Goal: Transaction & Acquisition: Purchase product/service

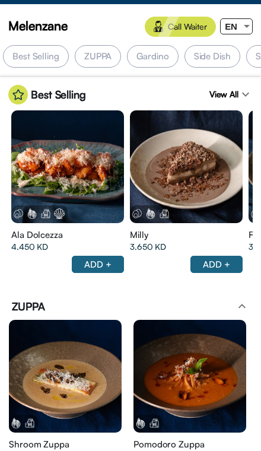
click at [239, 24] on div "EN" at bounding box center [231, 26] width 21 height 15
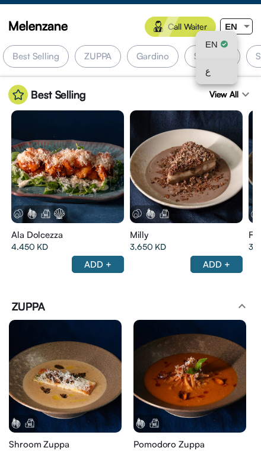
click at [222, 75] on div "ع" at bounding box center [216, 71] width 23 height 27
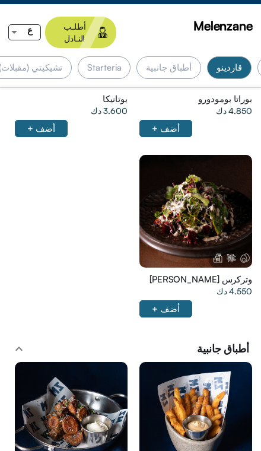
scroll to position [1207, 0]
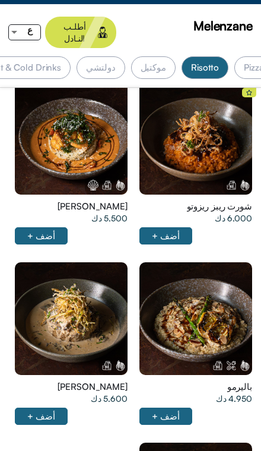
click at [226, 135] on div at bounding box center [196, 138] width 113 height 113
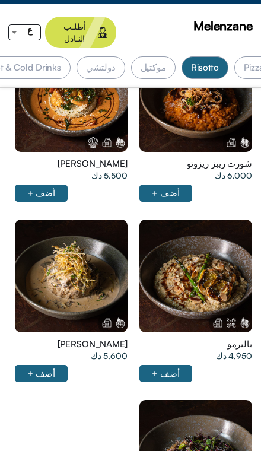
click at [239, 152] on div at bounding box center [196, 95] width 113 height 113
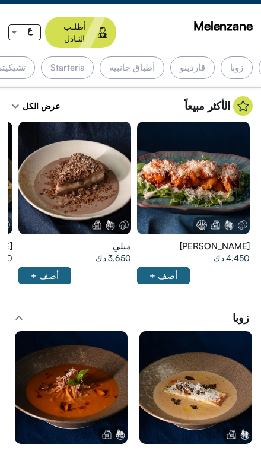
click at [219, 185] on div at bounding box center [193, 178] width 113 height 113
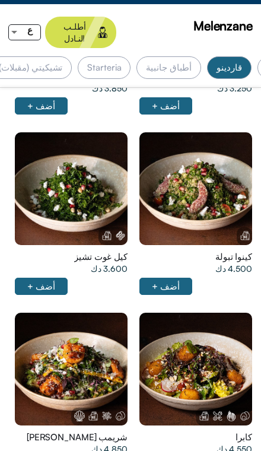
click at [140, 65] on div at bounding box center [196, 8] width 113 height 113
click at [167, 65] on div at bounding box center [196, 8] width 113 height 113
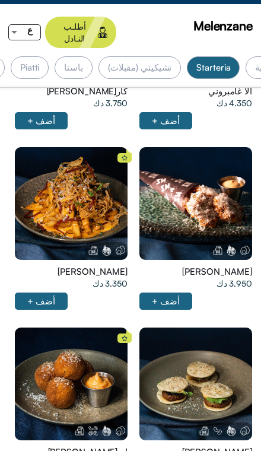
click at [200, 80] on div at bounding box center [196, 23] width 113 height 113
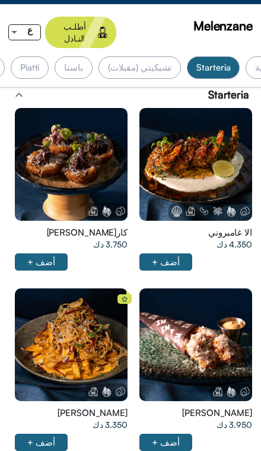
click at [140, 186] on div at bounding box center [196, 164] width 113 height 113
click at [140, 178] on div at bounding box center [196, 164] width 113 height 113
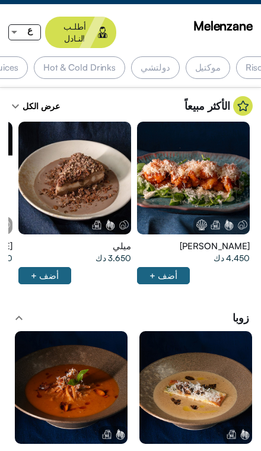
scroll to position [0, -563]
